Goal: Navigation & Orientation: Find specific page/section

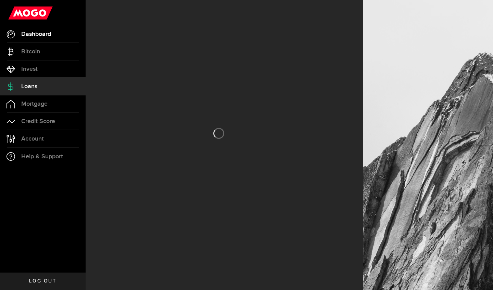
click at [47, 35] on span "Dashboard" at bounding box center [36, 34] width 30 height 6
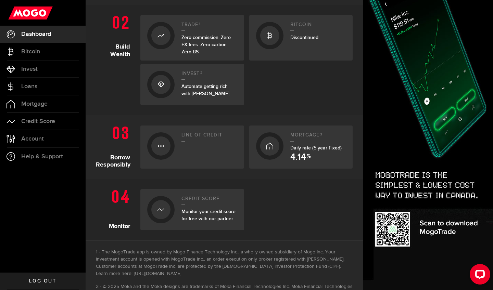
scroll to position [216, 0]
click at [184, 141] on div "Line of credit" at bounding box center [210, 146] width 56 height 29
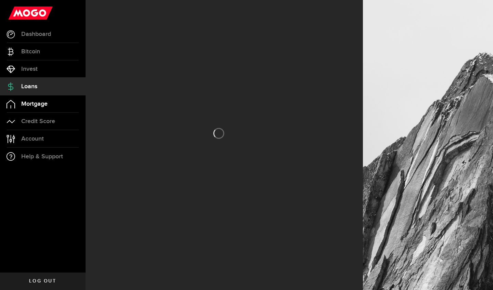
click at [54, 104] on link "Mortgage" at bounding box center [43, 104] width 86 height 17
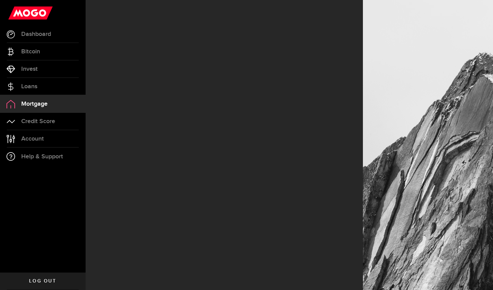
select select "3knYdhfXw4iYoq2m0WGQES"
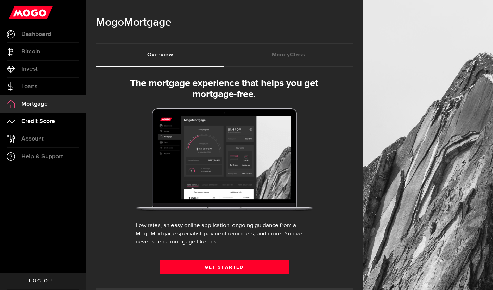
click at [49, 123] on span "Credit Score" at bounding box center [38, 122] width 34 height 6
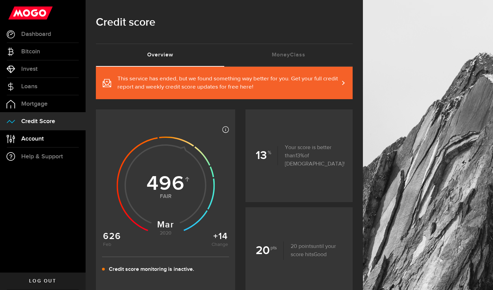
click at [46, 138] on link "Account Compte" at bounding box center [43, 138] width 86 height 17
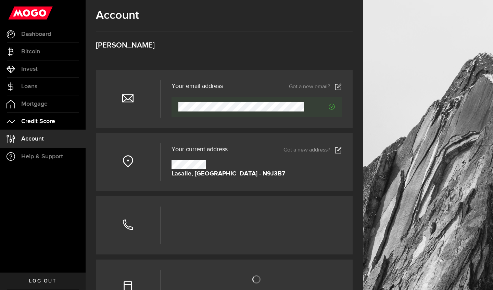
click at [49, 117] on link "Credit Score" at bounding box center [43, 121] width 86 height 17
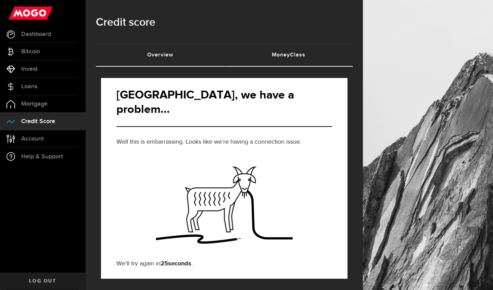
click at [238, 52] on link "MoneyClass (requires attention)" at bounding box center [288, 55] width 128 height 22
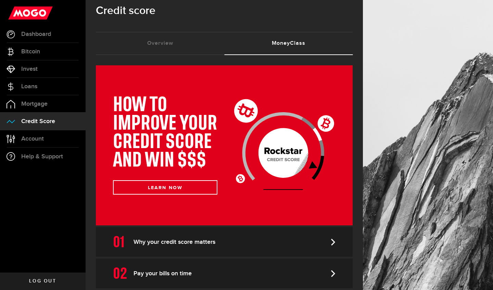
scroll to position [10, 0]
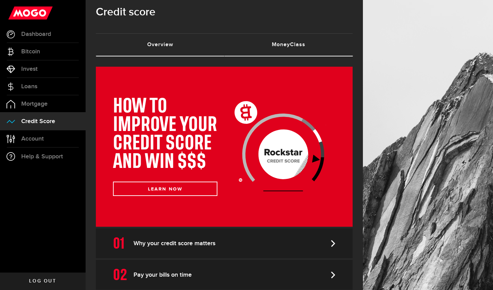
click at [163, 48] on link "Overview (requires attention)" at bounding box center [160, 45] width 128 height 22
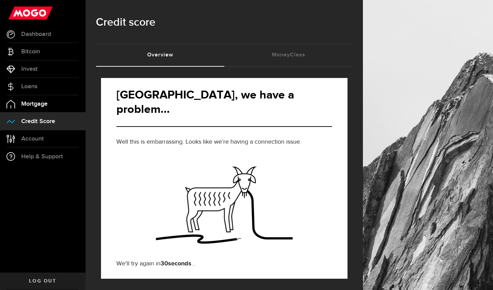
click at [57, 107] on link "Mortgage" at bounding box center [43, 104] width 86 height 17
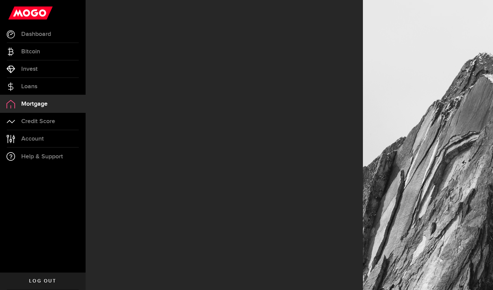
select select "3knYdhfXw4iYoq2m0WGQES"
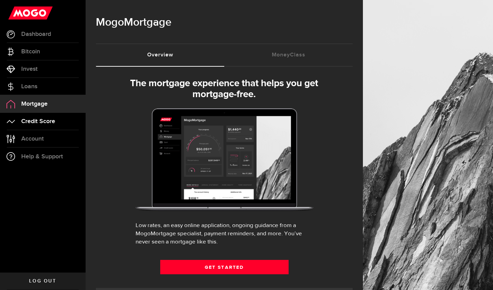
click at [47, 121] on span "Credit Score" at bounding box center [38, 122] width 34 height 6
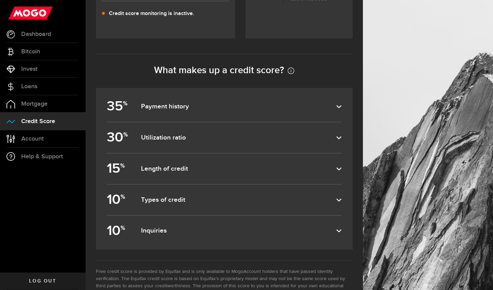
scroll to position [256, 0]
click at [33, 142] on span "Account" at bounding box center [32, 139] width 23 height 6
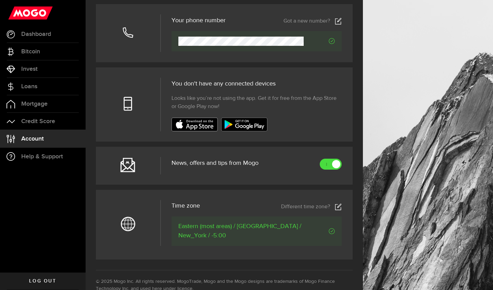
scroll to position [192, 0]
click at [53, 83] on link "Loans" at bounding box center [43, 86] width 86 height 17
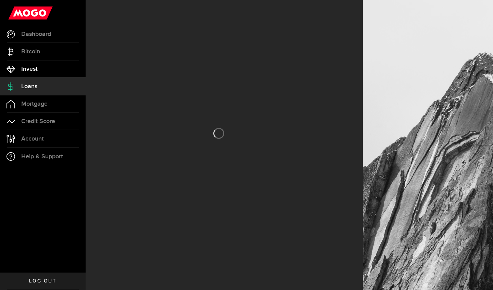
click at [28, 67] on span "Invest" at bounding box center [29, 69] width 16 height 6
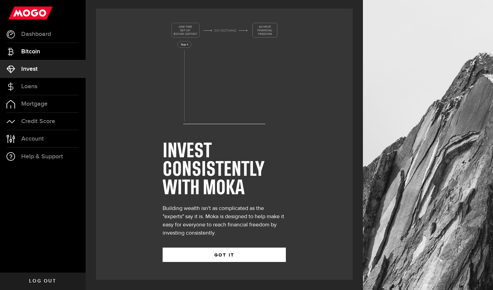
click at [39, 49] on span "Bitcoin" at bounding box center [30, 52] width 19 height 6
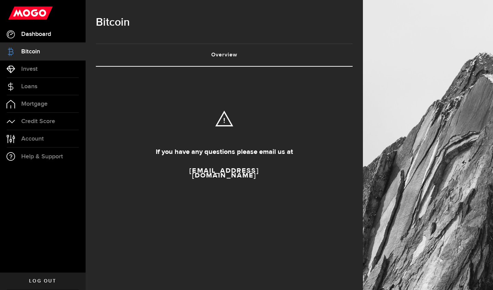
click at [58, 35] on link "Dashboard" at bounding box center [43, 34] width 86 height 17
